Goal: Task Accomplishment & Management: Complete application form

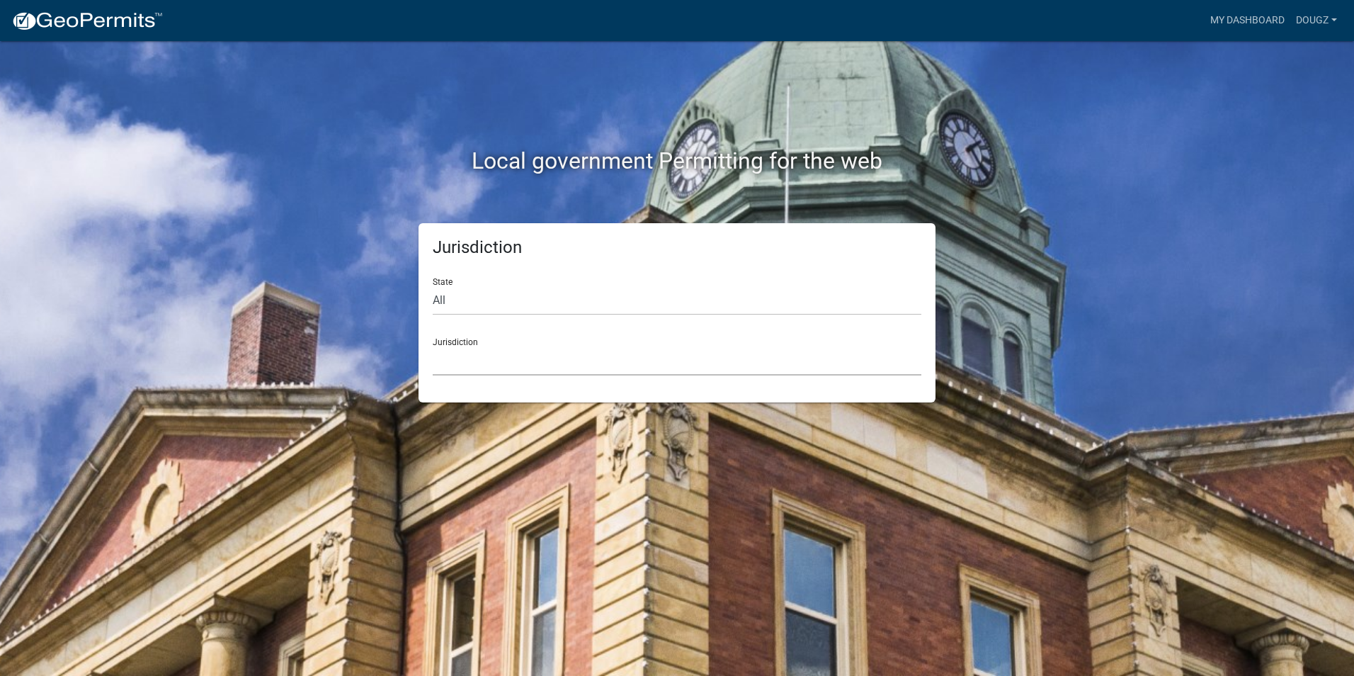
click at [496, 366] on select "[GEOGRAPHIC_DATA], [US_STATE] [GEOGRAPHIC_DATA], [US_STATE][PERSON_NAME][GEOGRA…" at bounding box center [677, 360] width 489 height 29
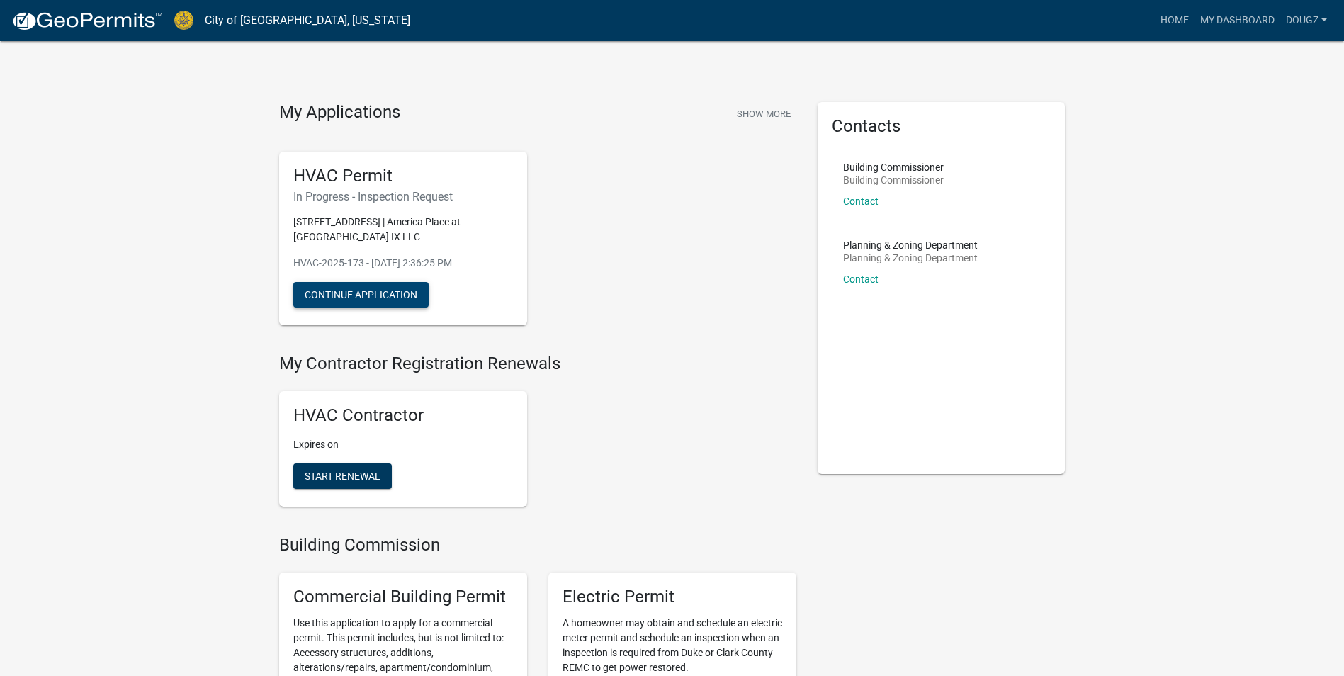
click at [339, 295] on button "Continue Application" at bounding box center [360, 294] width 135 height 25
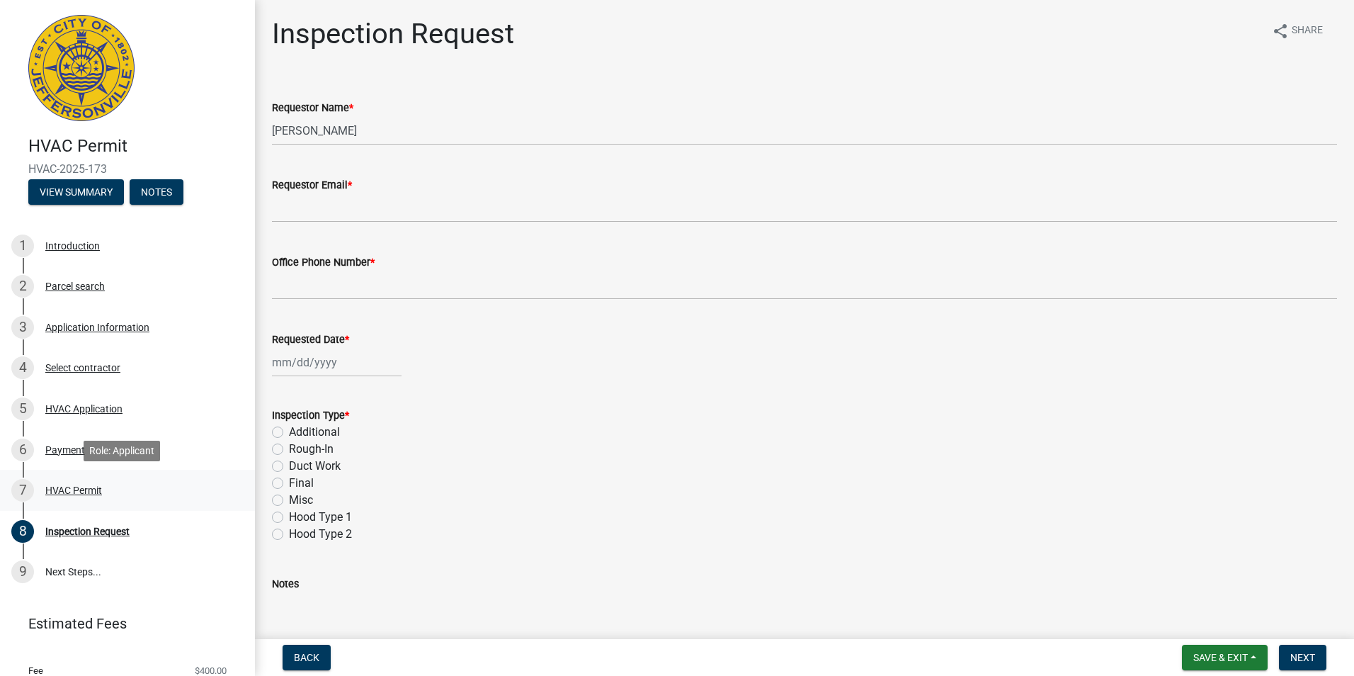
click at [62, 491] on div "HVAC Permit" at bounding box center [73, 490] width 57 height 10
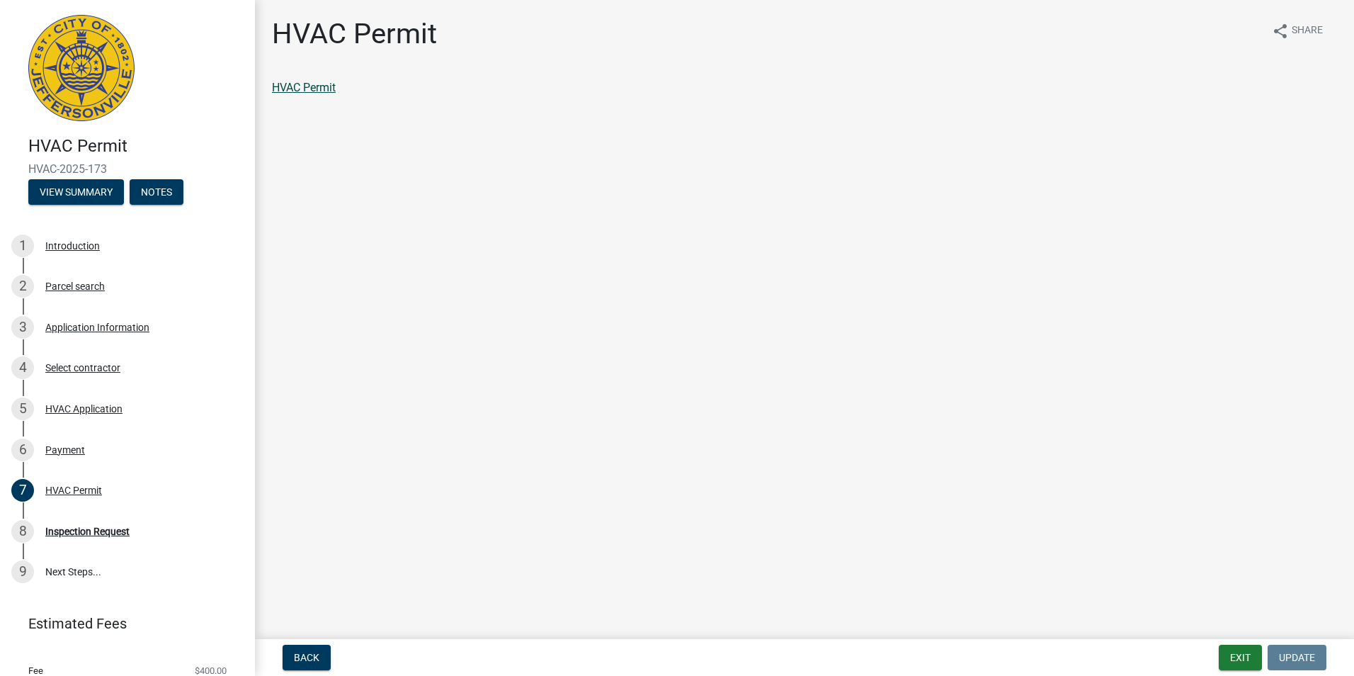
click at [302, 91] on link "HVAC Permit" at bounding box center [304, 87] width 64 height 13
click at [52, 531] on div "Inspection Request" at bounding box center [87, 531] width 84 height 10
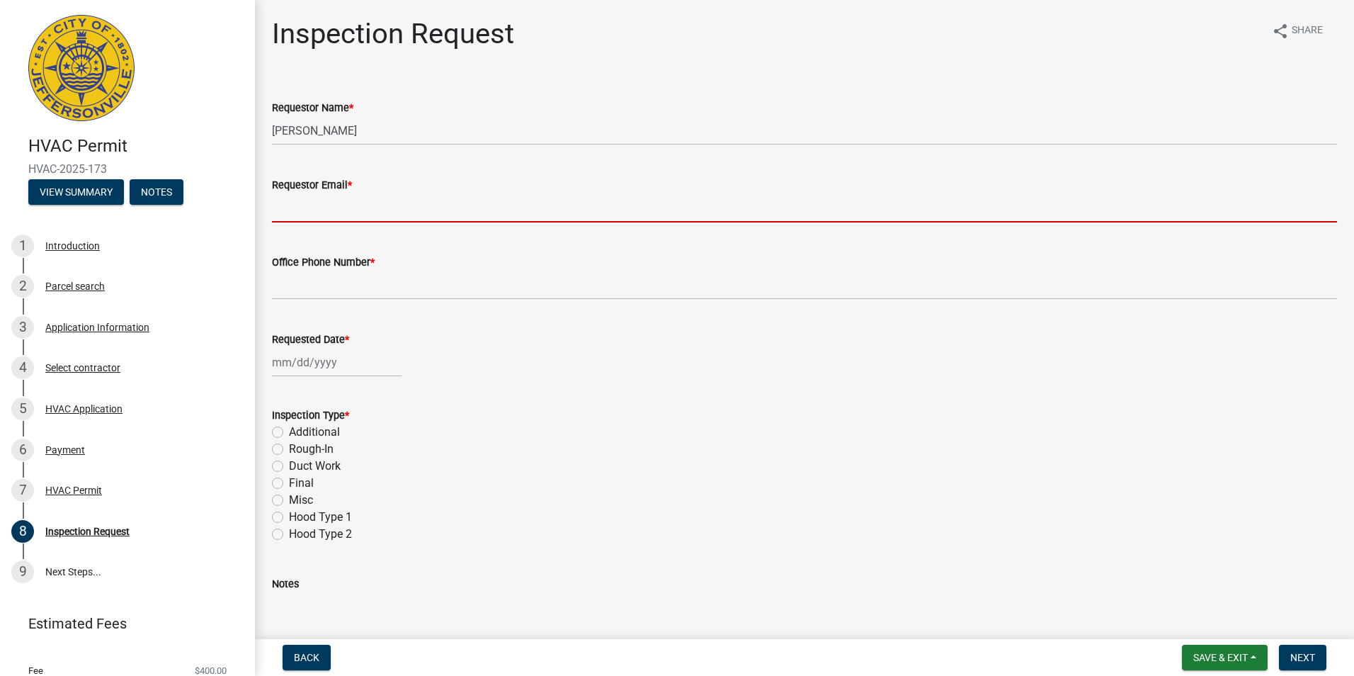
click at [328, 211] on input "Requestor Email *" at bounding box center [804, 207] width 1065 height 29
type input "[EMAIL_ADDRESS][DOMAIN_NAME]"
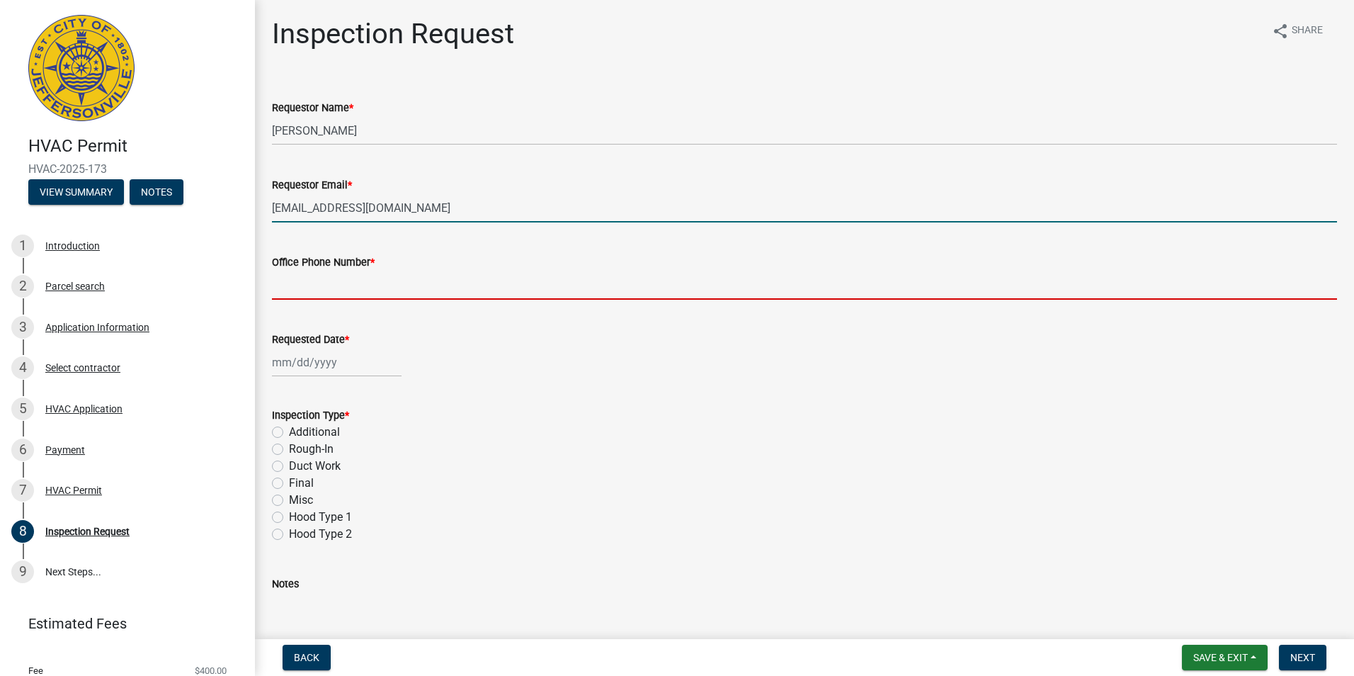
click at [349, 293] on input "Office Phone Number *" at bounding box center [804, 285] width 1065 height 29
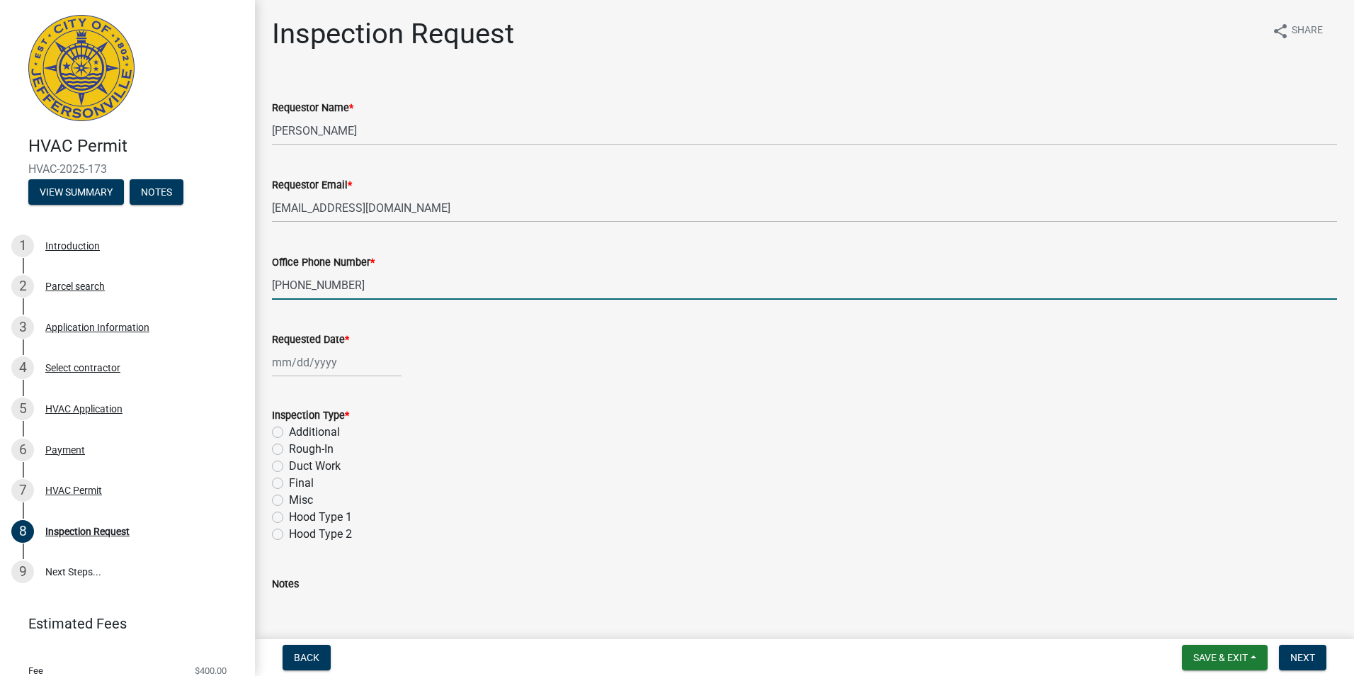
type input "[PHONE_NUMBER]"
click at [277, 369] on div at bounding box center [337, 362] width 130 height 29
select select "9"
select select "2025"
